Goal: Transaction & Acquisition: Purchase product/service

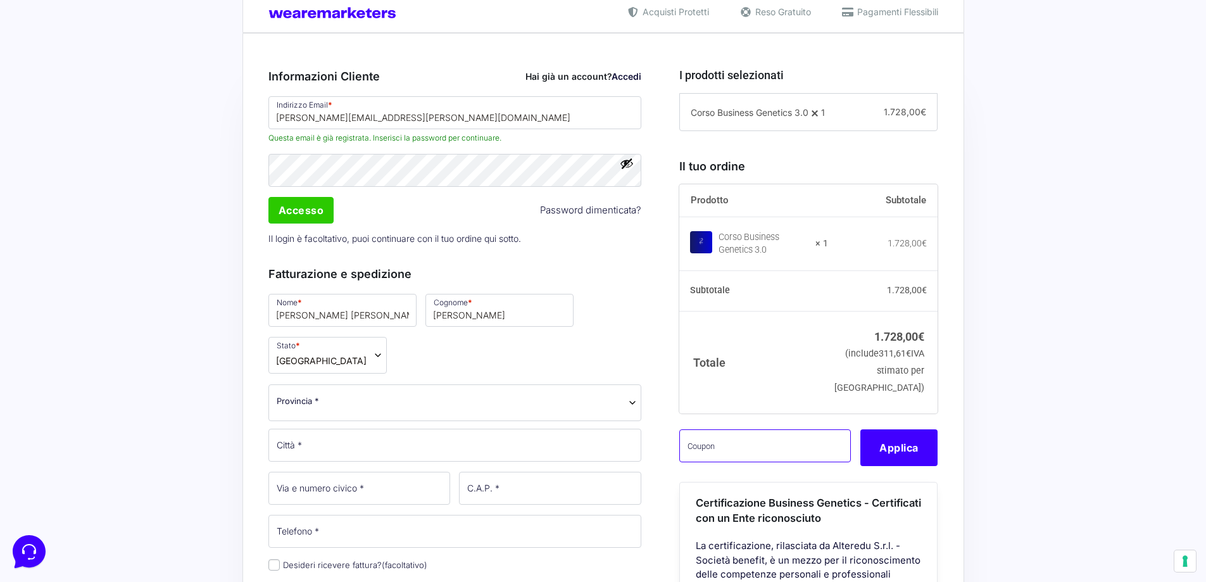
click at [733, 461] on input "text" at bounding box center [765, 445] width 172 height 33
paste input "CLIPRO200BG"
type input "CLIPRO200BG"
click at [918, 466] on button "Applica" at bounding box center [898, 447] width 77 height 37
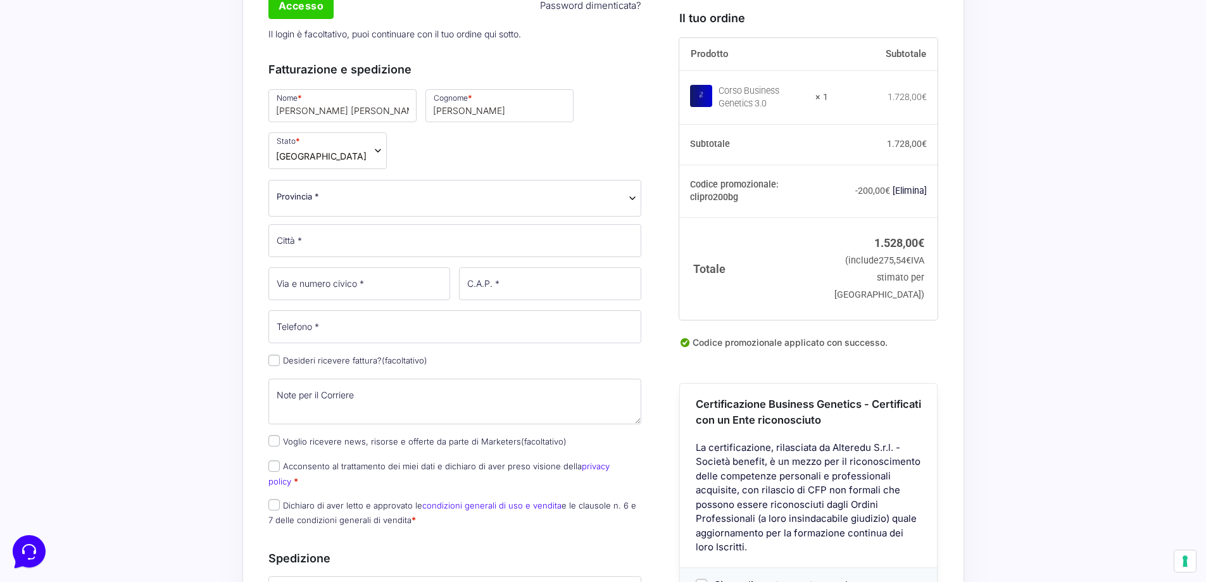
scroll to position [506, 0]
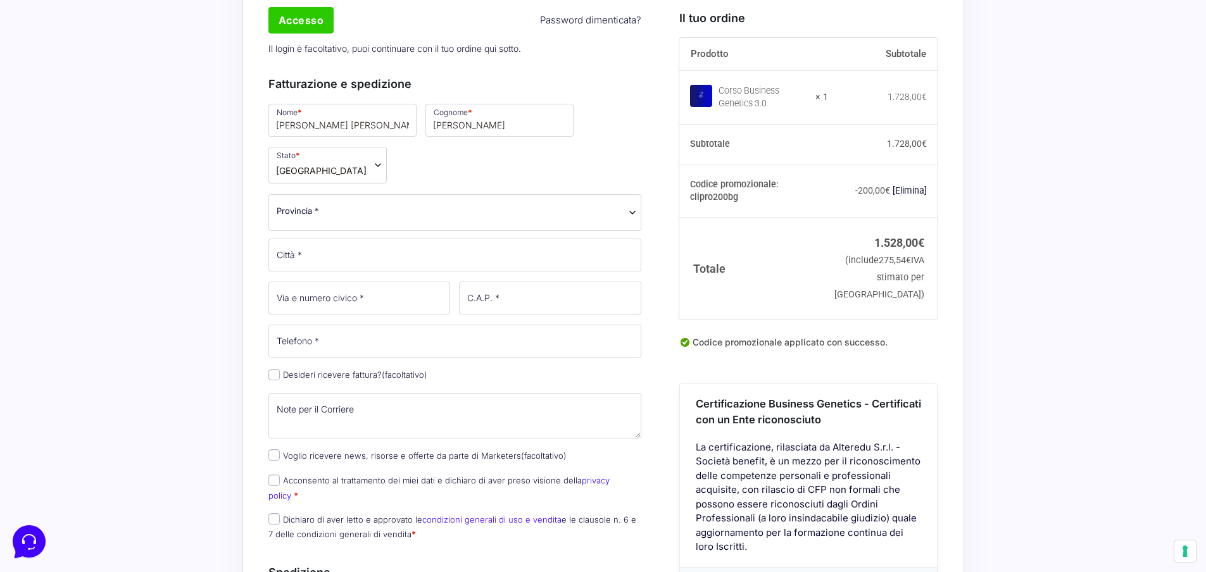
click at [343, 215] on span "Provincia *" at bounding box center [455, 210] width 357 height 13
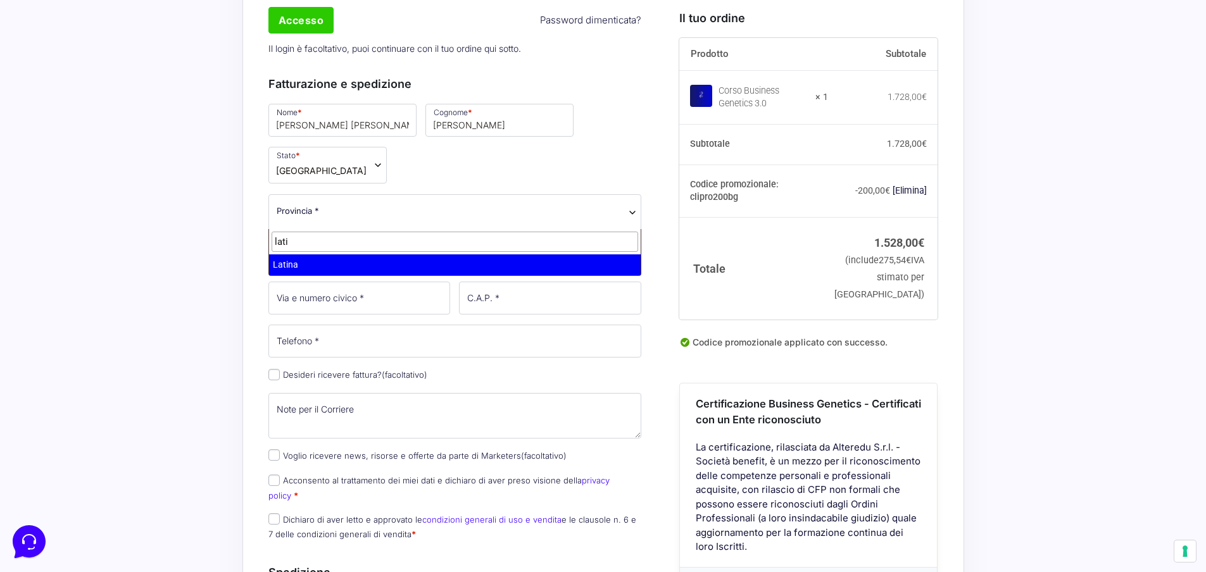
type input "lati"
click at [280, 249] on input "lati" at bounding box center [454, 242] width 367 height 21
select select "LT"
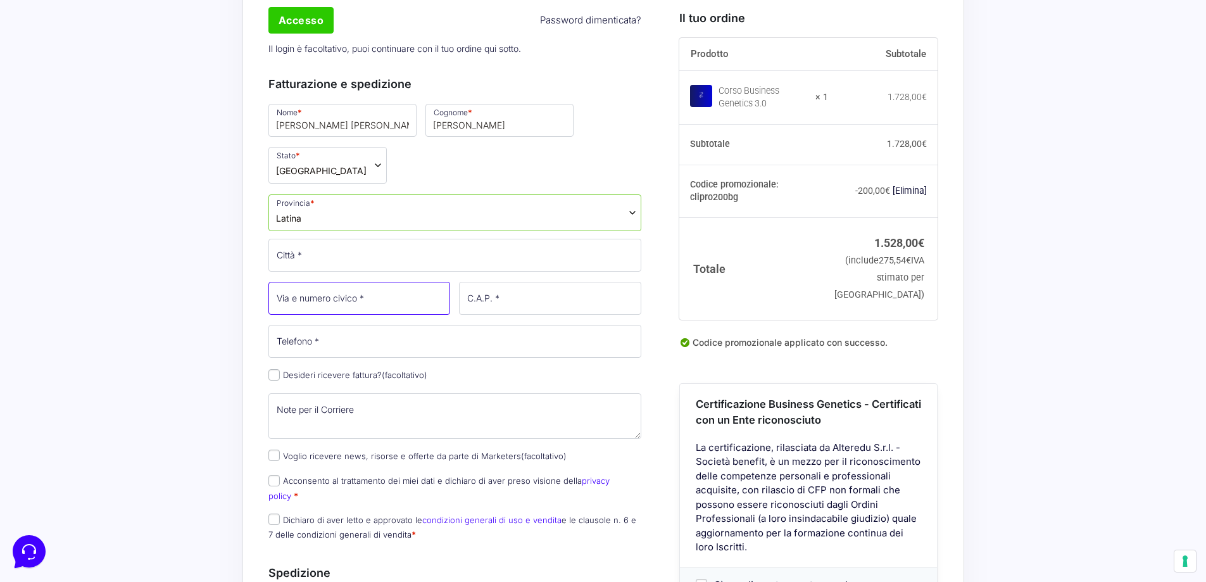
click at [306, 293] on input "Via e numero civico *" at bounding box center [359, 298] width 182 height 33
type input "[STREET_ADDRESS]"
click at [511, 301] on input "C.A.P. *" at bounding box center [550, 298] width 182 height 33
type input "04100"
click at [322, 352] on input "Telefono *" at bounding box center [454, 341] width 373 height 33
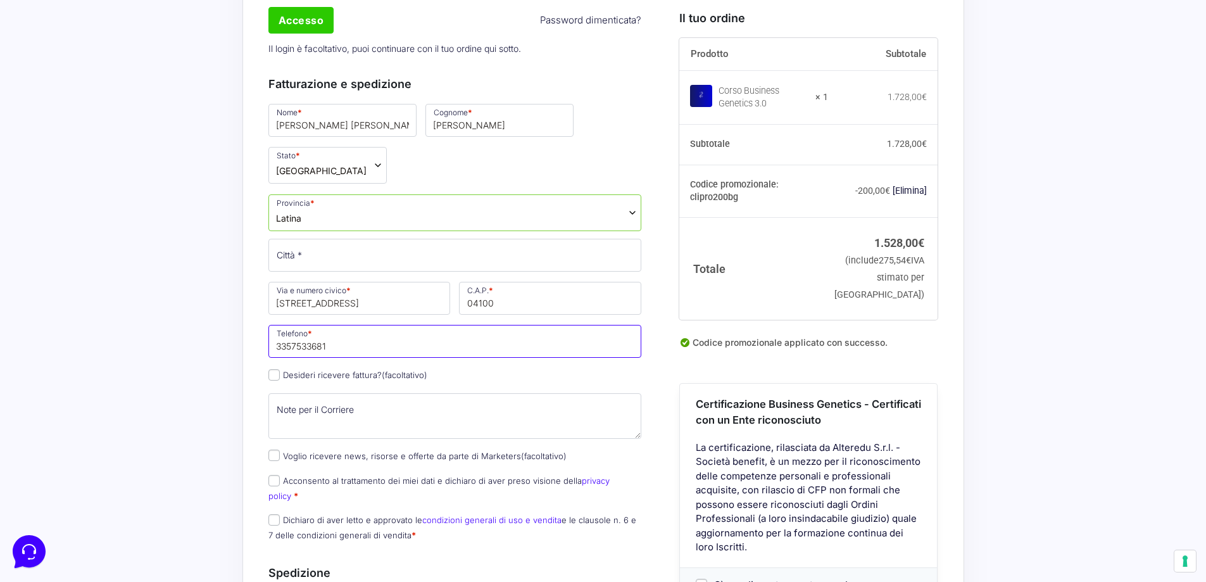
type input "3357533681"
click at [158, 387] on div "Acquisti Protetti Reso Gratuito Pagamenti Flessibili Riepilogo Ordine 1.528,00 …" at bounding box center [603, 455] width 1206 height 1357
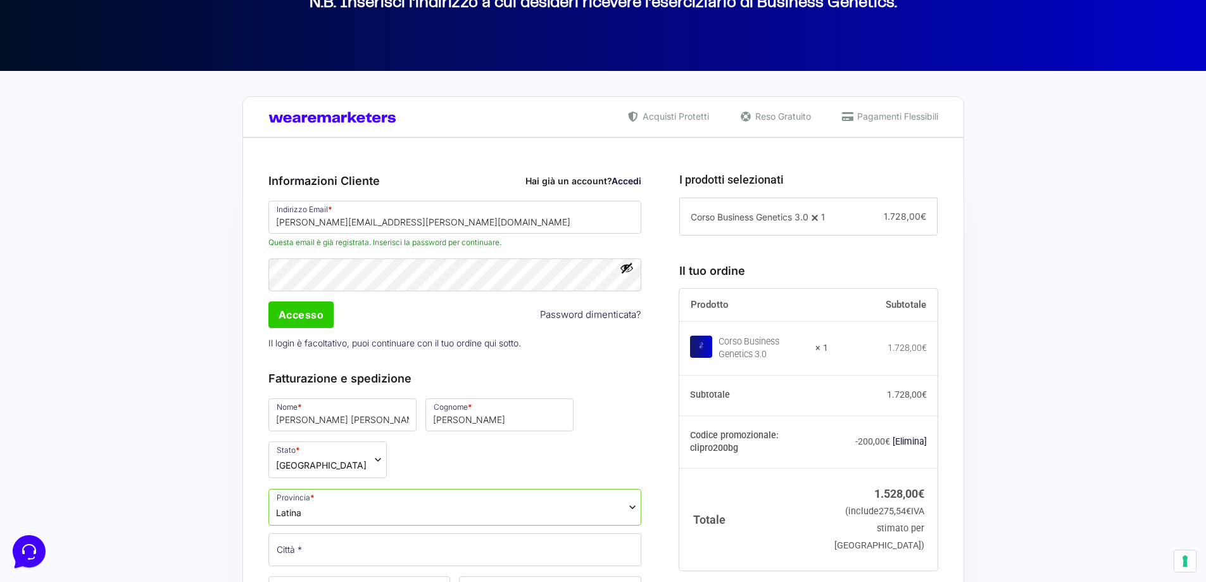
scroll to position [190, 0]
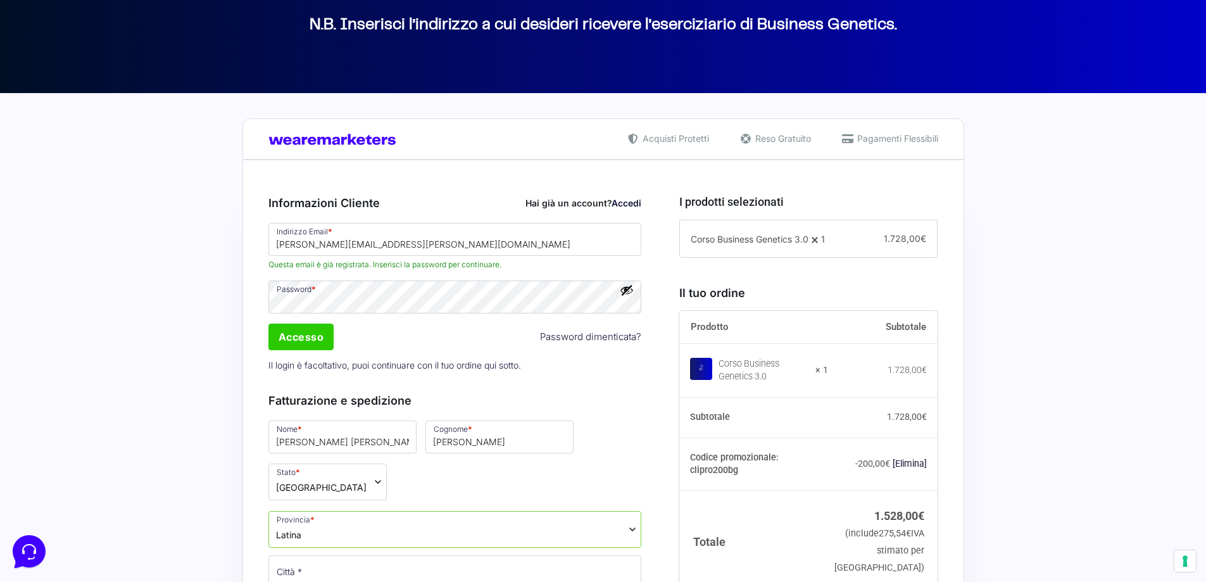
click at [625, 206] on link "Accedi" at bounding box center [626, 202] width 30 height 11
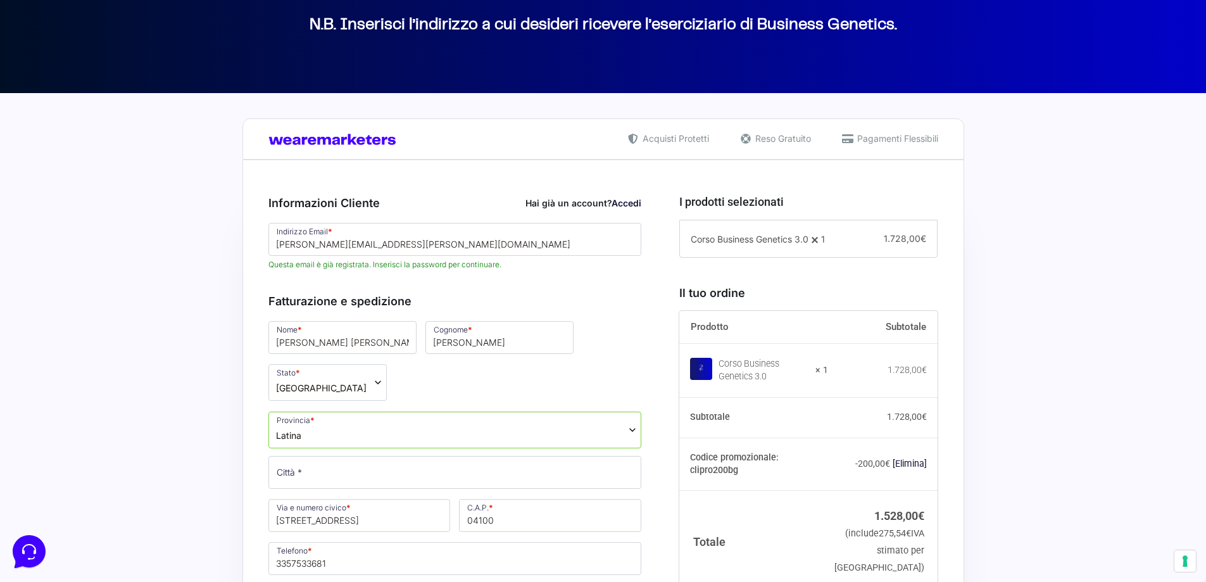
click at [627, 201] on link "Accedi" at bounding box center [626, 202] width 30 height 11
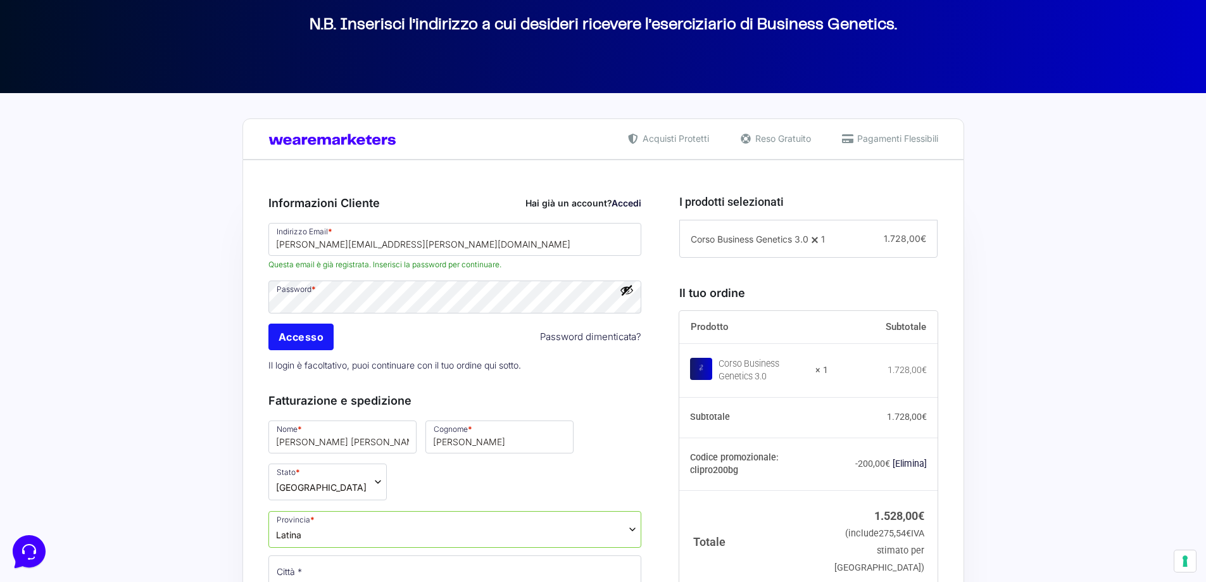
click at [288, 339] on input "Accesso" at bounding box center [301, 336] width 66 height 27
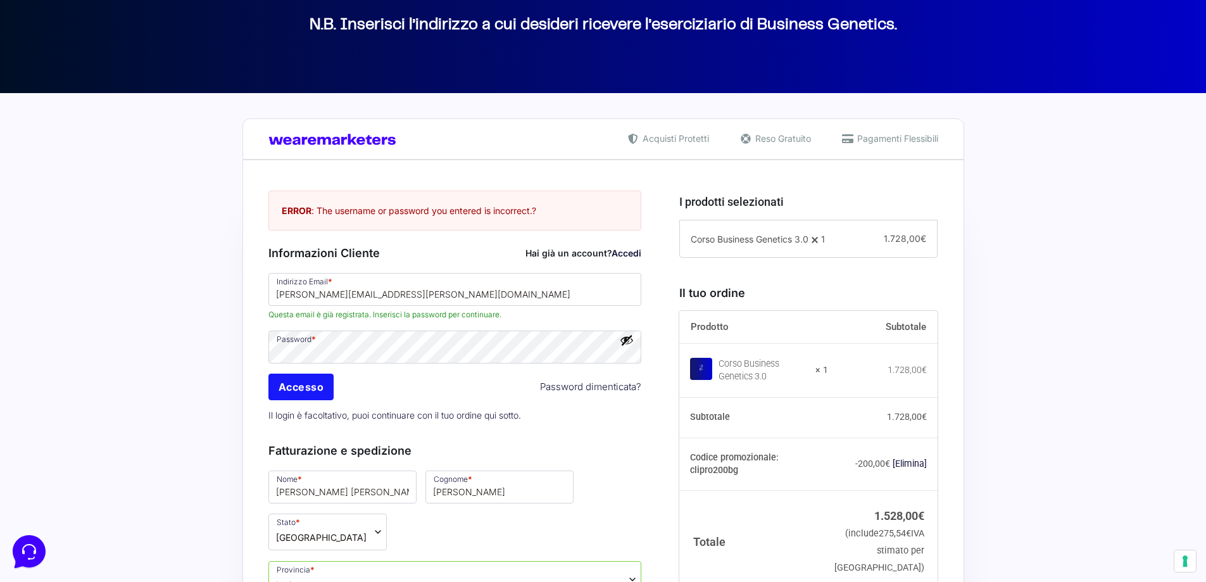
click at [309, 385] on input "Accesso" at bounding box center [301, 386] width 66 height 27
click at [305, 387] on input "Accesso" at bounding box center [301, 386] width 66 height 27
click at [611, 384] on link "Password dimenticata?" at bounding box center [590, 387] width 101 height 15
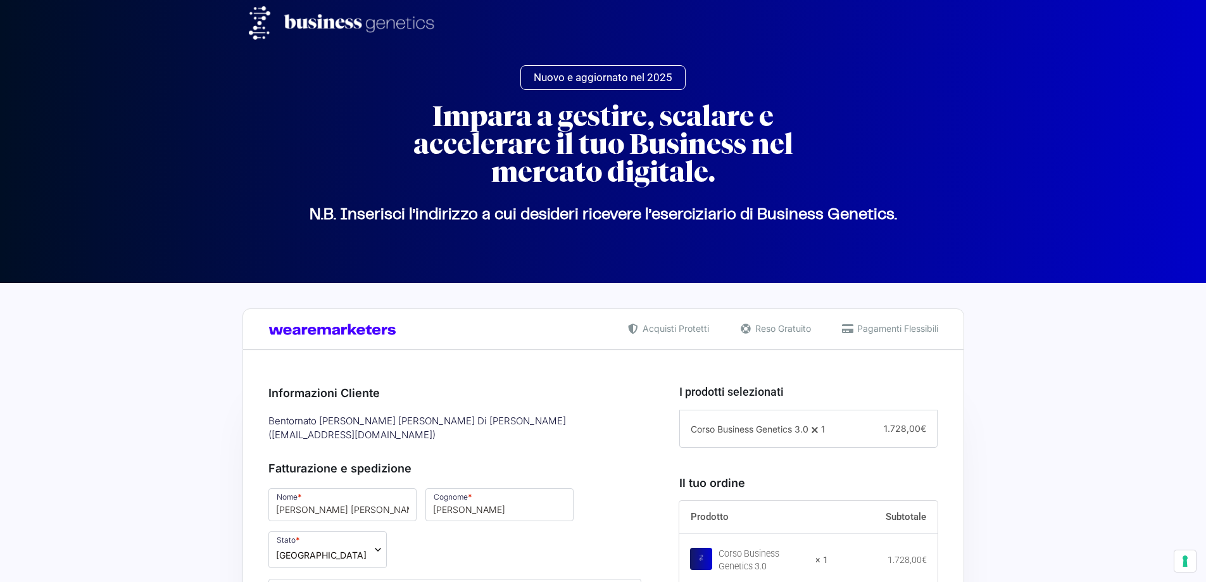
select select "LT"
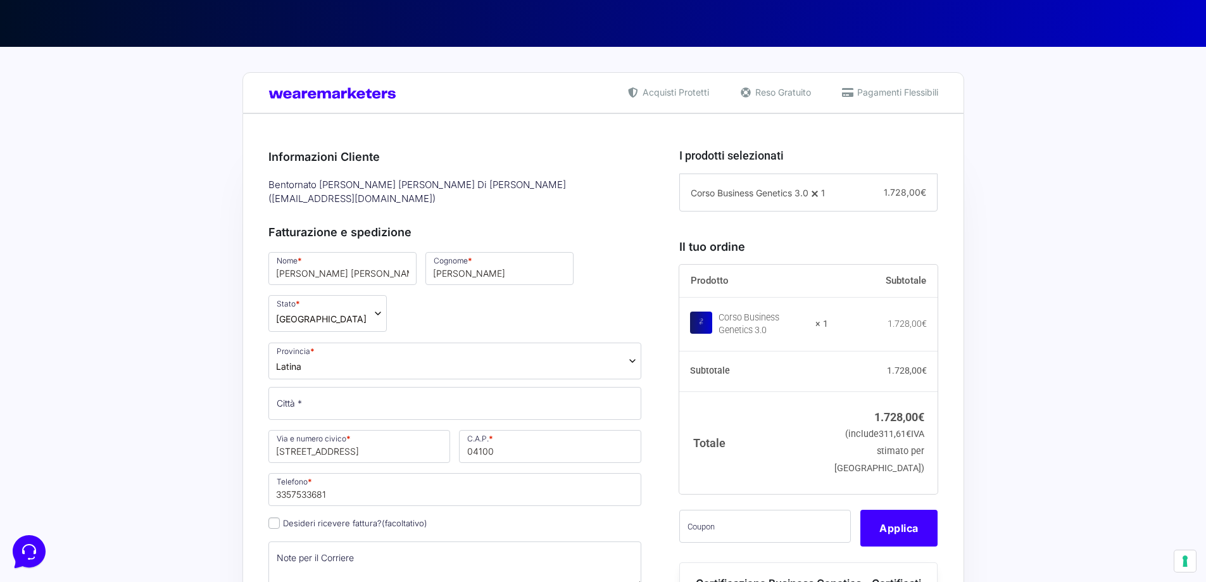
scroll to position [253, 0]
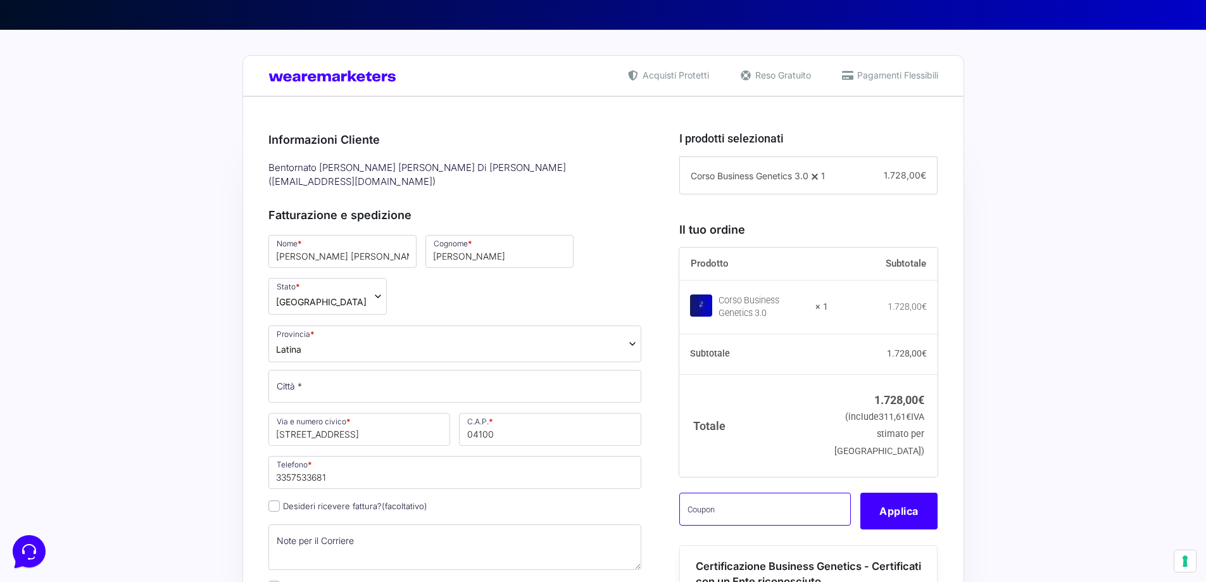
click at [727, 525] on input "text" at bounding box center [765, 508] width 172 height 33
paste input "CLIPRO200BG"
type input "CLIPRO200BG"
click at [902, 525] on button "Applica" at bounding box center [898, 510] width 77 height 37
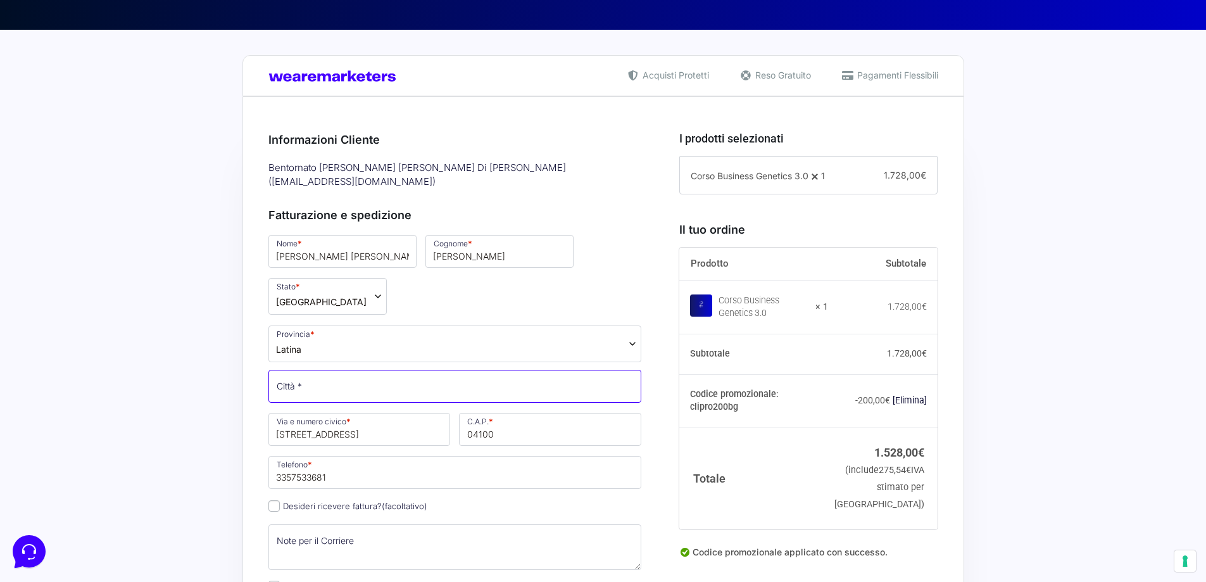
click at [347, 374] on input "Città *" at bounding box center [454, 386] width 373 height 33
type input "Latina"
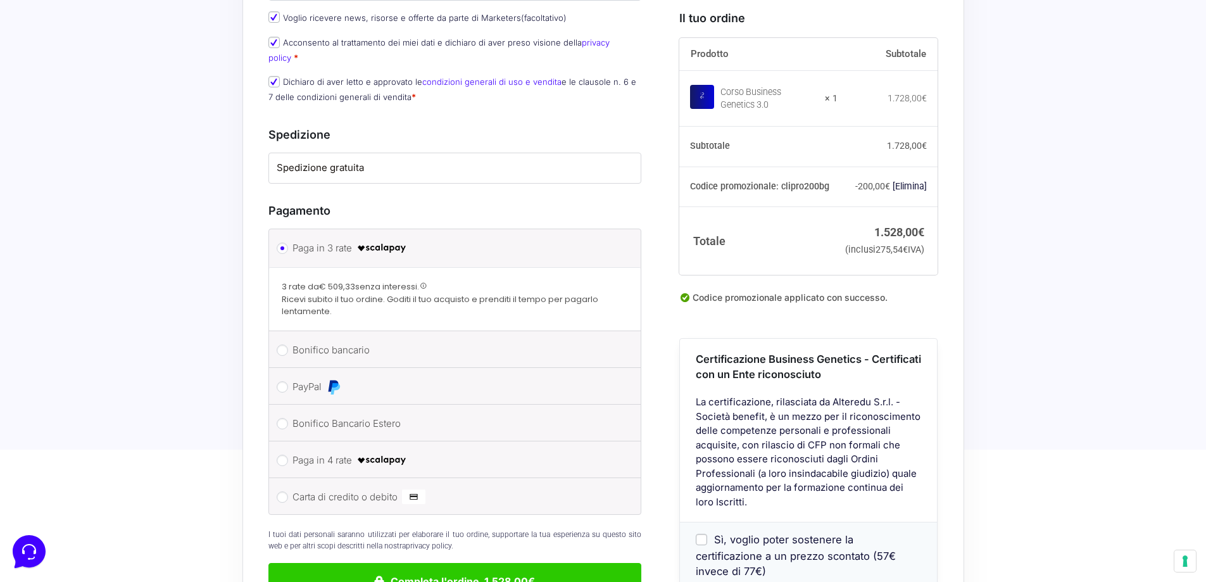
scroll to position [823, 0]
click at [522, 562] on button "Completa l'ordine 1.528,00€" at bounding box center [454, 580] width 373 height 37
